Goal: Task Accomplishment & Management: Use online tool/utility

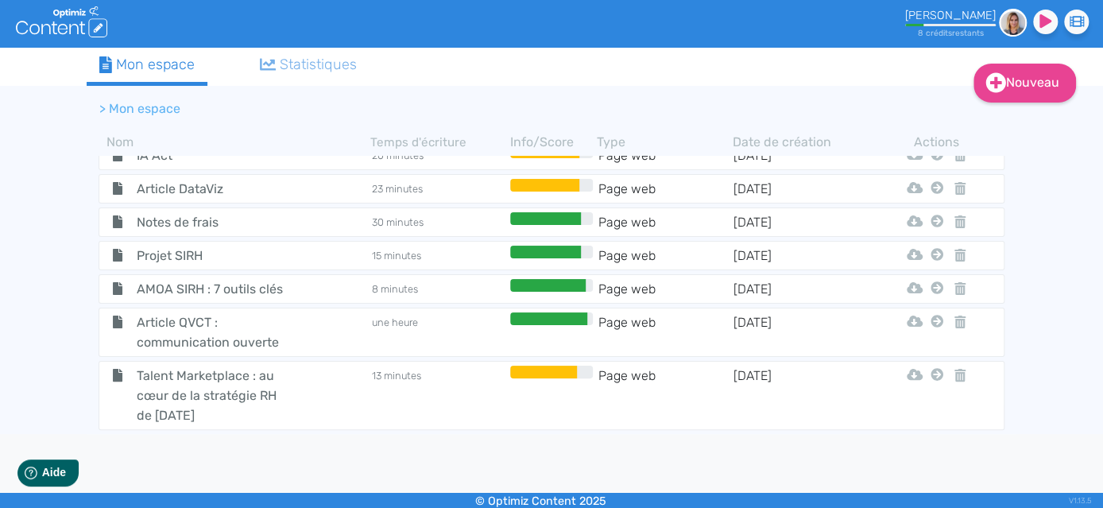
scroll to position [4236, 0]
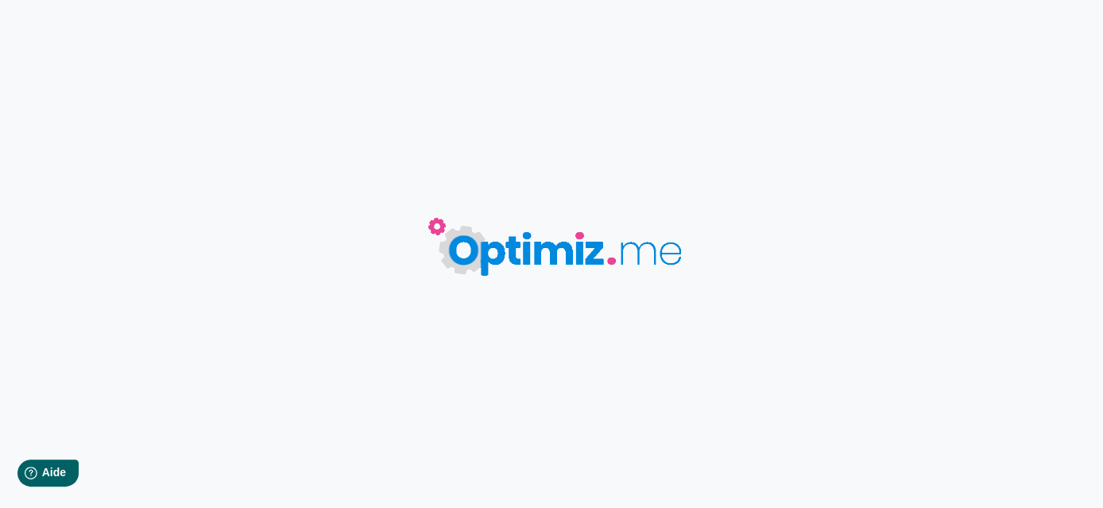
type input "Bénéfices audit SIRH"
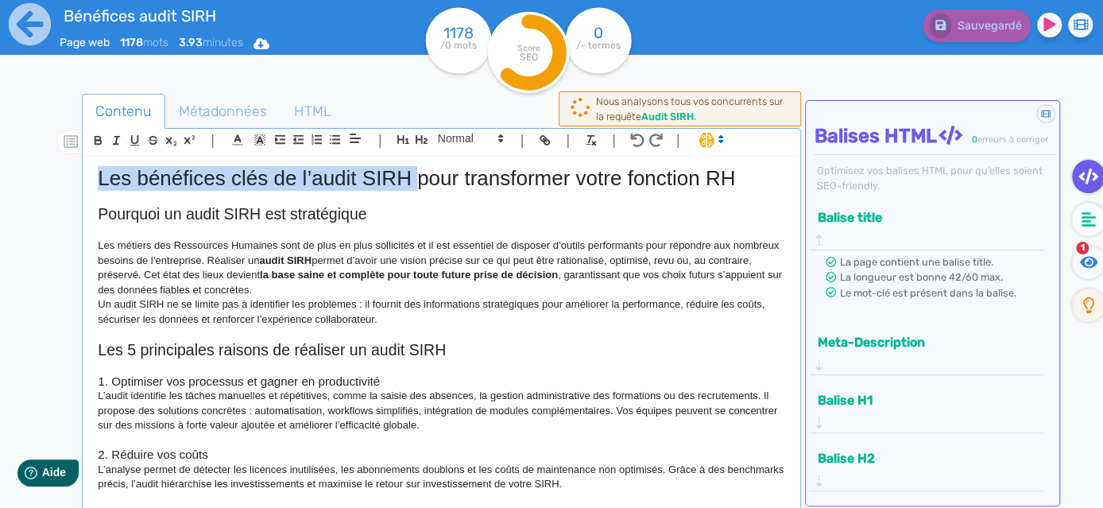
drag, startPoint x: 91, startPoint y: 179, endPoint x: 421, endPoint y: 188, distance: 329.9
click at [421, 188] on div "Les bénéfices clés de l’audit SIRH pour transformer votre fonction RH Pourquoi …" at bounding box center [441, 334] width 711 height 355
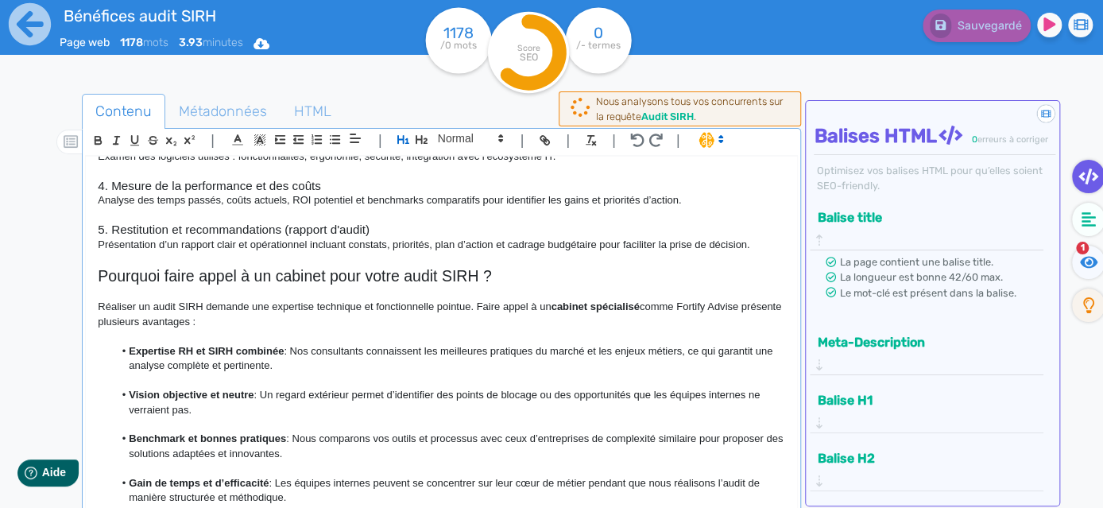
scroll to position [1155, 0]
